Goal: Find specific page/section: Find specific page/section

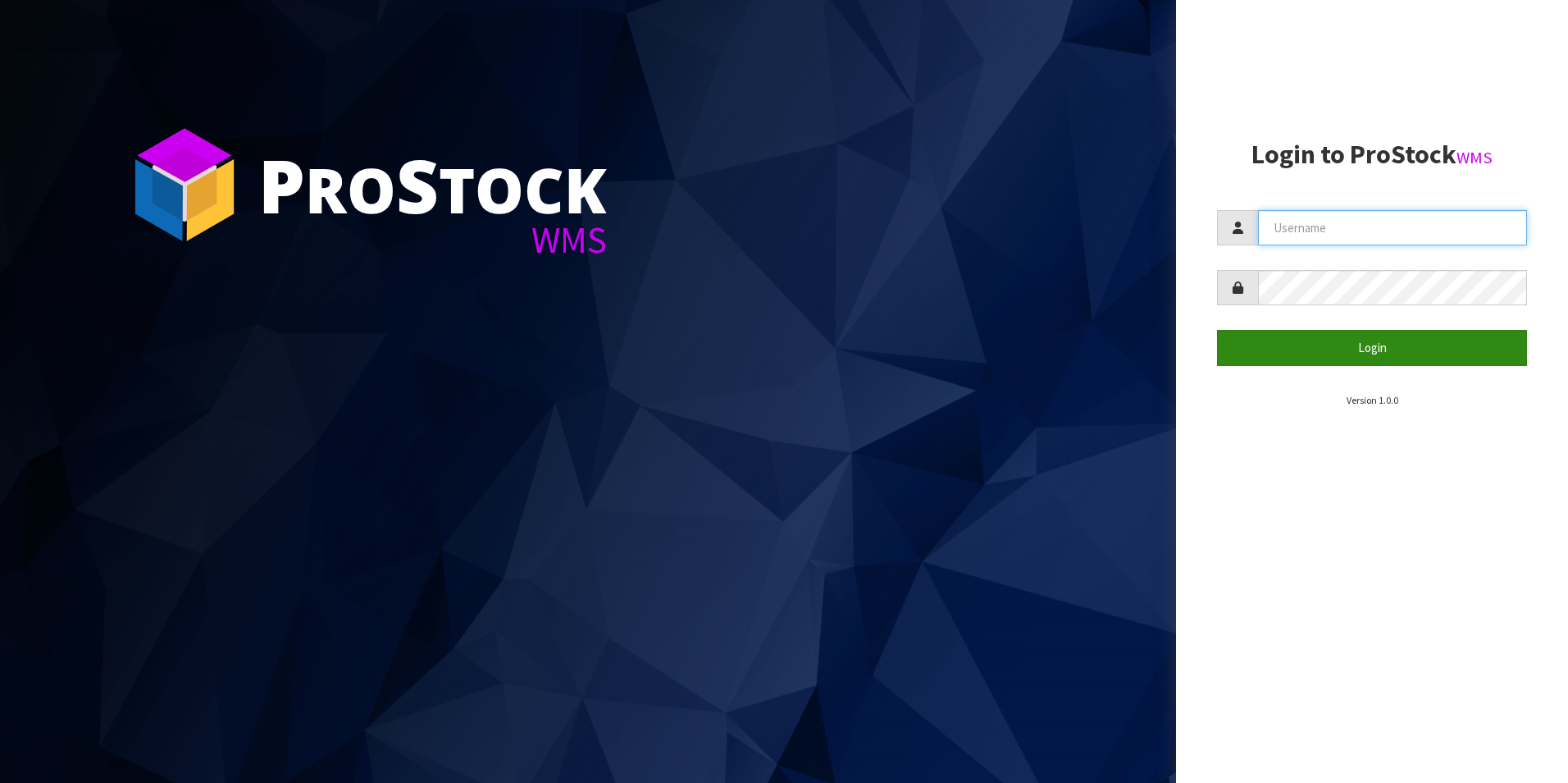
type input "DUTTNZ"
click at [1348, 343] on button "Login" at bounding box center [1372, 347] width 310 height 35
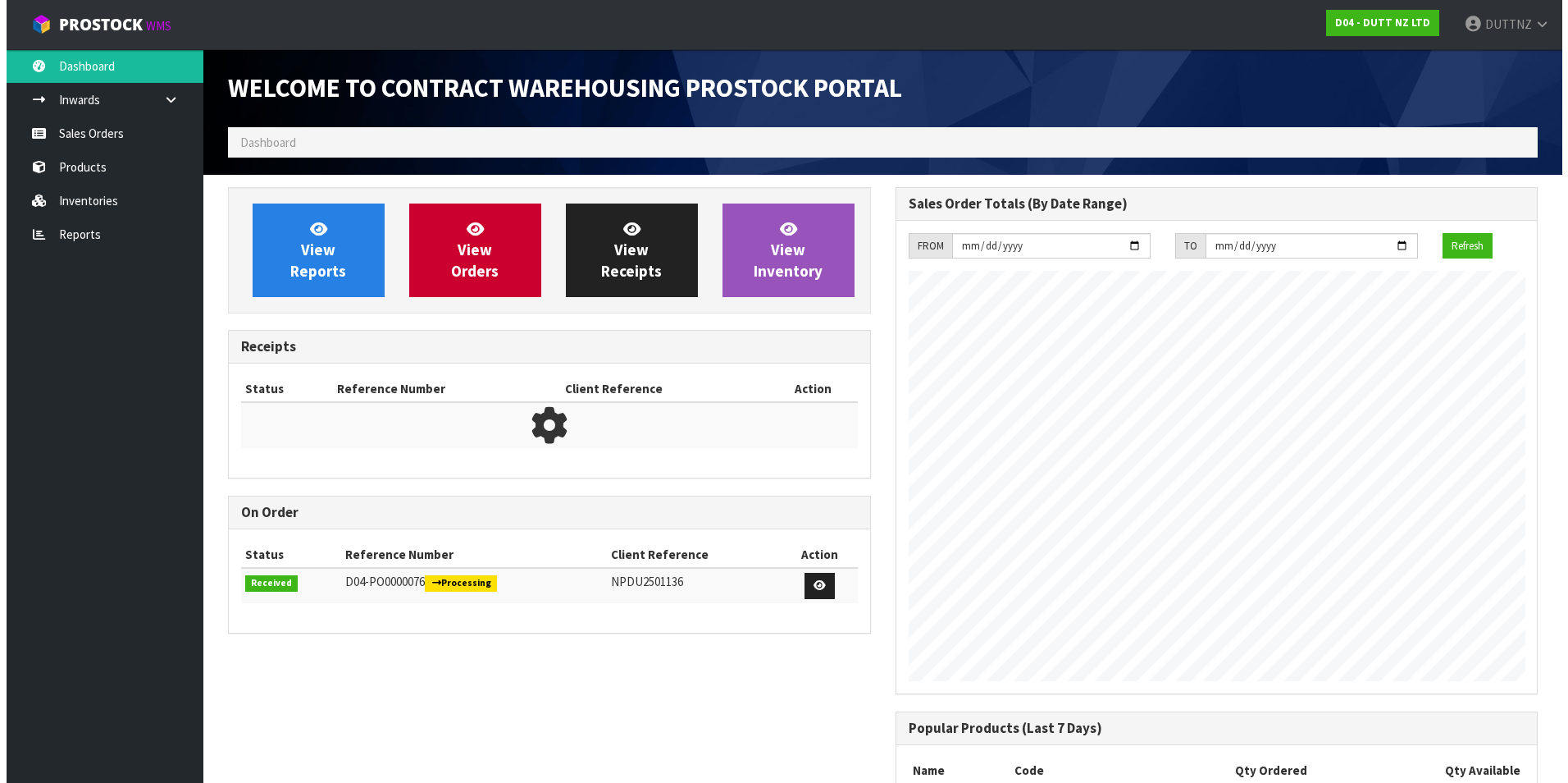
scroll to position [883, 667]
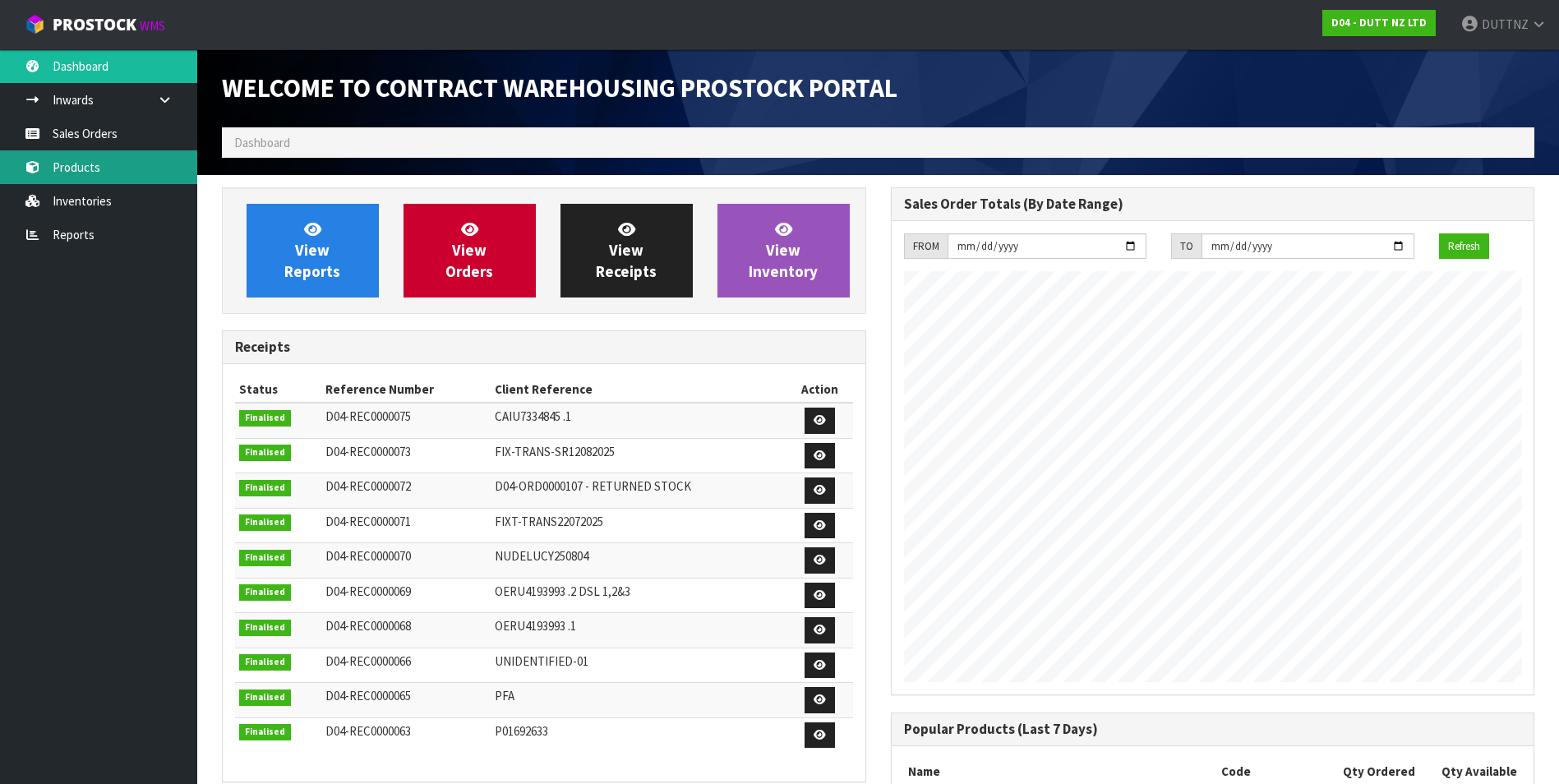
click at [111, 173] on link "Products" at bounding box center [99, 168] width 197 height 34
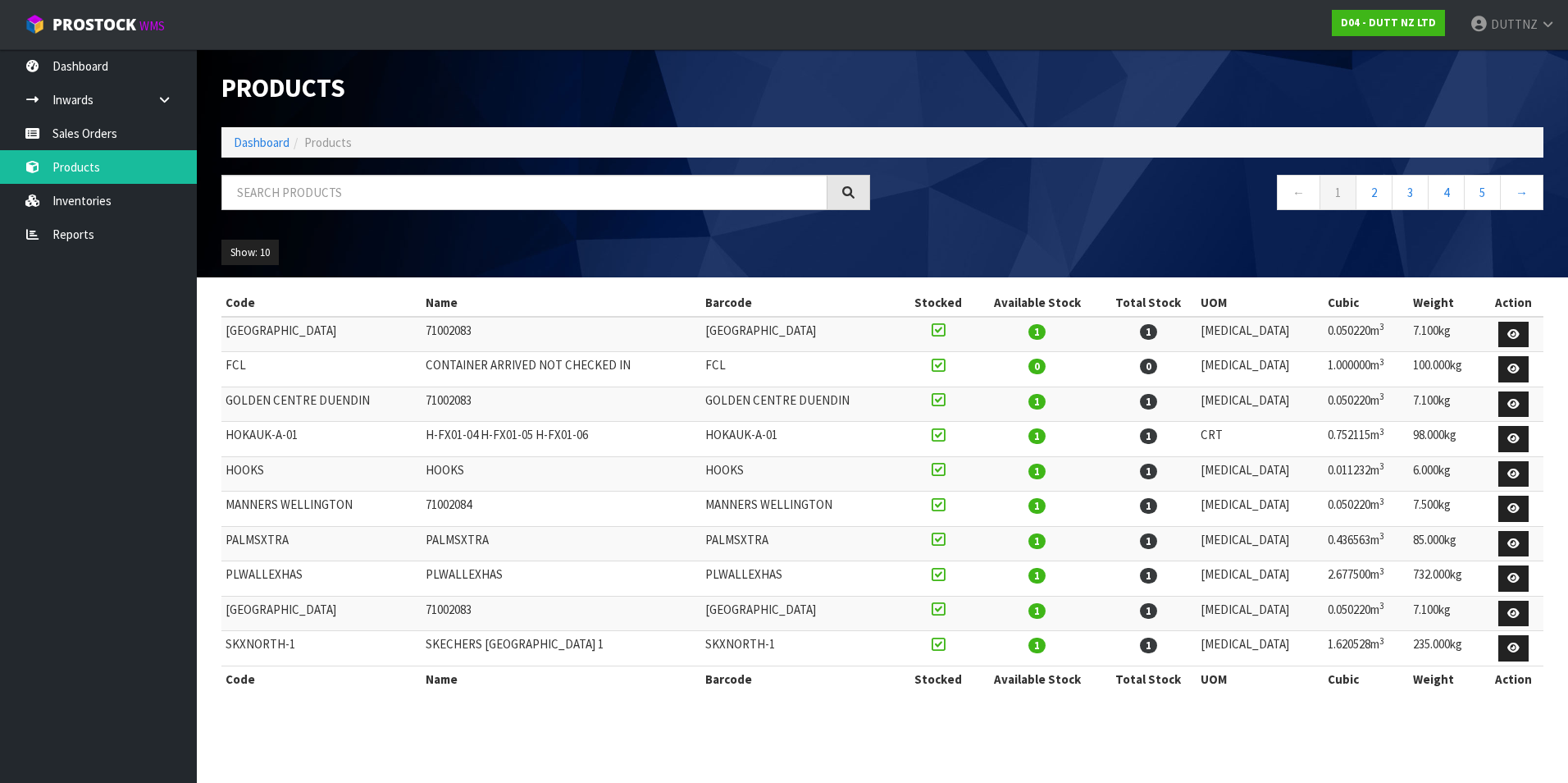
click at [1223, 139] on ol "Dashboard Products" at bounding box center [882, 142] width 1322 height 30
click at [544, 200] on input "text" at bounding box center [524, 192] width 606 height 35
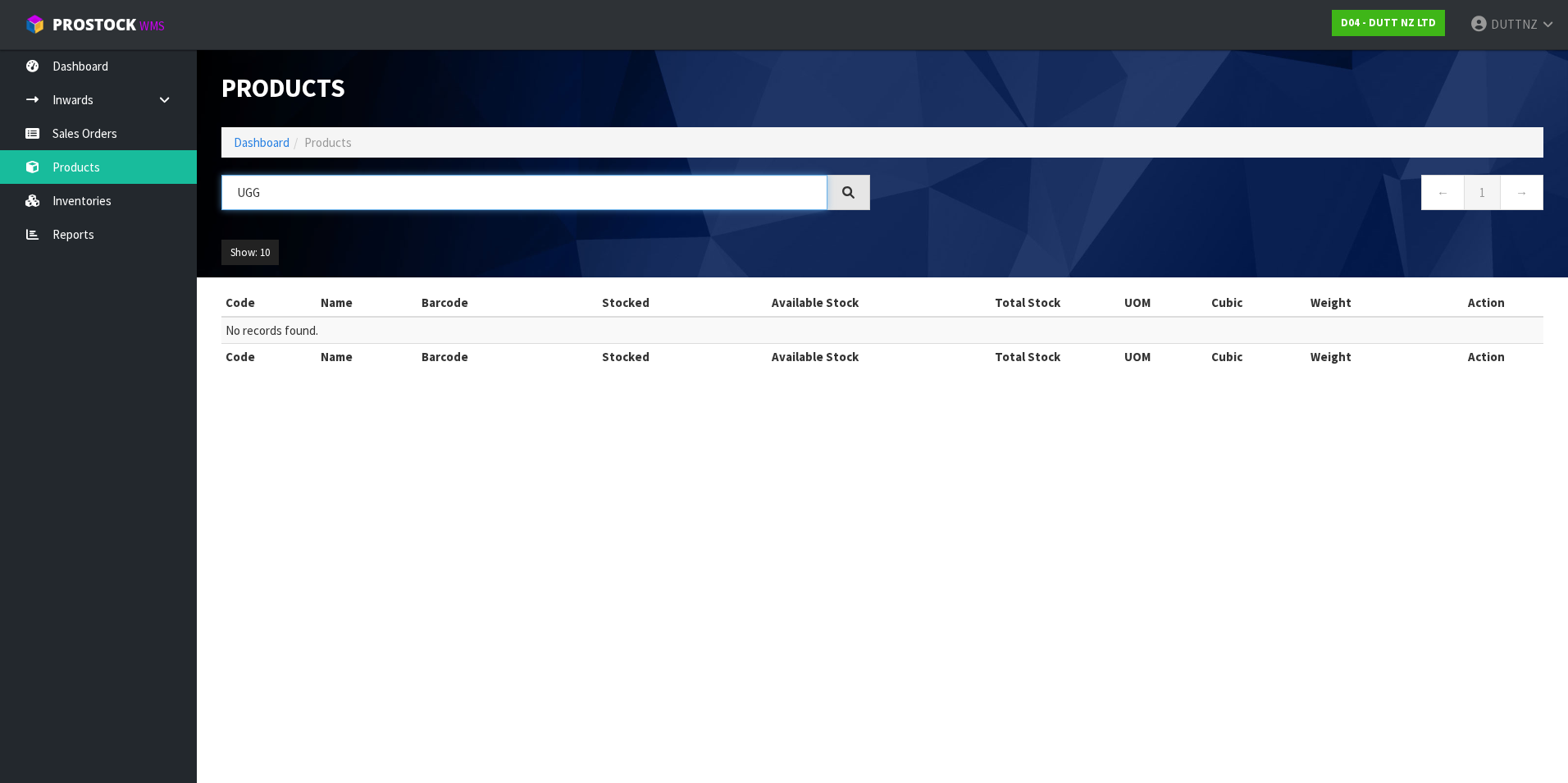
type input "UGG"
click at [71, 126] on link "Sales Orders" at bounding box center [98, 133] width 197 height 34
